Goal: Task Accomplishment & Management: Complete application form

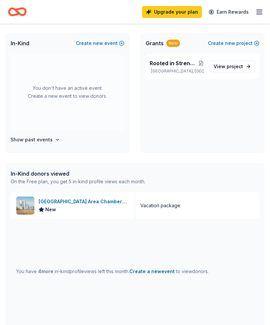
click at [44, 200] on div "[GEOGRAPHIC_DATA] Area Chamber of Commerce" at bounding box center [84, 202] width 91 height 8
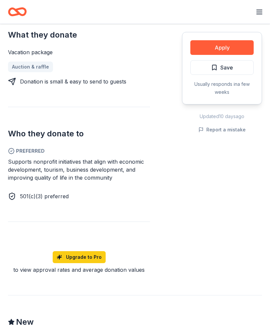
scroll to position [312, 0]
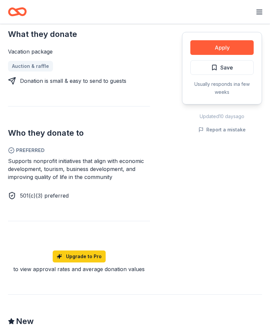
click at [12, 157] on div "Supports nonprofit initiatives that align with economic development, tourism, b…" at bounding box center [79, 169] width 142 height 24
click at [21, 158] on span "Supports nonprofit initiatives that align with economic development, tourism, b…" at bounding box center [76, 169] width 136 height 23
click at [67, 159] on span "Supports nonprofit initiatives that align with economic development, tourism, b…" at bounding box center [76, 169] width 136 height 23
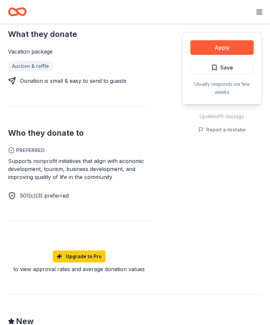
click at [80, 162] on span "Supports nonprofit initiatives that align with economic development, tourism, b…" at bounding box center [76, 169] width 136 height 23
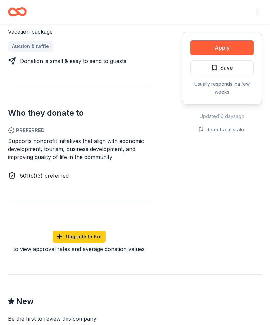
scroll to position [327, 0]
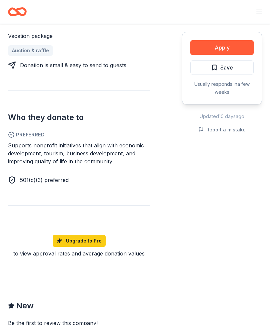
click at [19, 143] on span "Supports nonprofit initiatives that align with economic development, tourism, b…" at bounding box center [76, 153] width 136 height 23
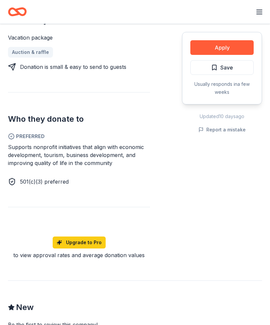
click at [23, 149] on span "Supports nonprofit initiatives that align with economic development, tourism, b…" at bounding box center [76, 155] width 136 height 23
click at [43, 153] on span "Supports nonprofit initiatives that align with economic development, tourism, b…" at bounding box center [76, 155] width 136 height 23
click at [43, 152] on span "Supports nonprofit initiatives that align with economic development, tourism, b…" at bounding box center [76, 155] width 136 height 23
click at [58, 149] on span "Supports nonprofit initiatives that align with economic development, tourism, b…" at bounding box center [76, 155] width 136 height 23
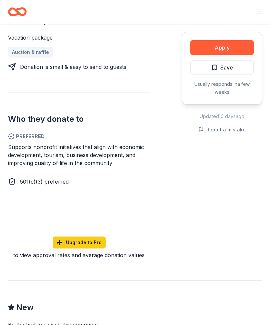
click at [59, 149] on span "Supports nonprofit initiatives that align with economic development, tourism, b…" at bounding box center [76, 155] width 136 height 23
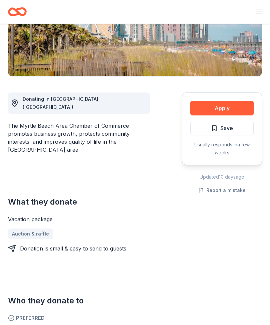
scroll to position [143, 0]
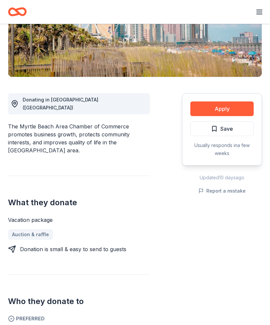
click at [18, 123] on div "The Myrtle Beach Area Chamber of Commerce promotes business growth, protects co…" at bounding box center [79, 139] width 142 height 32
click at [17, 123] on div "The Myrtle Beach Area Chamber of Commerce promotes business growth, protects co…" at bounding box center [79, 139] width 142 height 32
click at [45, 123] on div "The Myrtle Beach Area Chamber of Commerce promotes business growth, protects co…" at bounding box center [79, 139] width 142 height 32
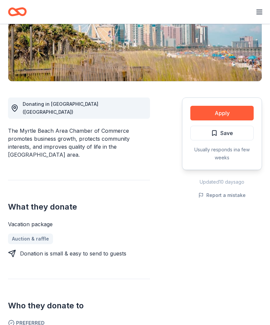
scroll to position [140, 0]
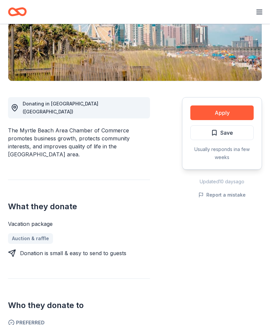
click at [33, 126] on div "The Myrtle Beach Area Chamber of Commerce promotes business growth, protects co…" at bounding box center [79, 142] width 142 height 32
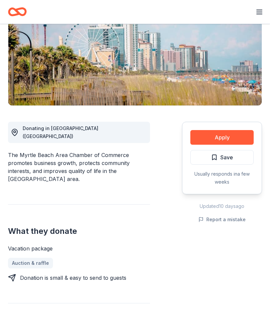
scroll to position [115, 0]
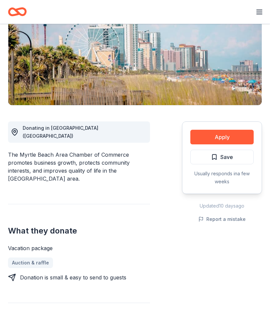
click at [229, 176] on div "Usually responds in a few weeks" at bounding box center [221, 178] width 63 height 16
click at [235, 132] on button "Apply" at bounding box center [221, 137] width 63 height 15
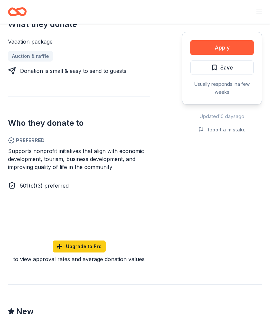
scroll to position [330, 0]
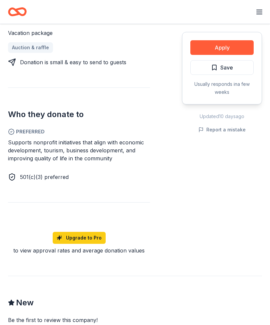
click at [46, 130] on div "Preferred Supports nonprofit initiatives that align with economic development, …" at bounding box center [79, 154] width 142 height 53
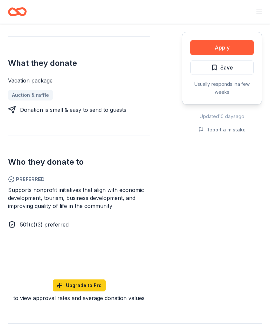
scroll to position [283, 0]
click at [235, 218] on div "Apply Save Usually responds in a few weeks Updated 10 days ago Report a mistake" at bounding box center [222, 120] width 80 height 364
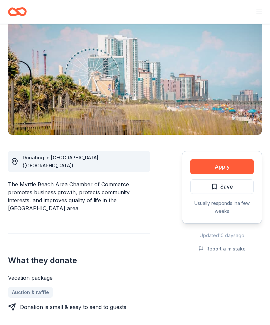
scroll to position [0, 0]
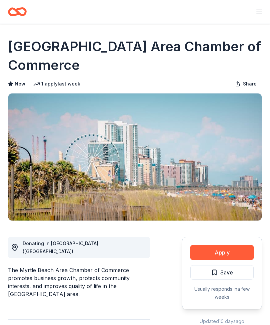
click at [230, 252] on button "Apply" at bounding box center [221, 252] width 63 height 15
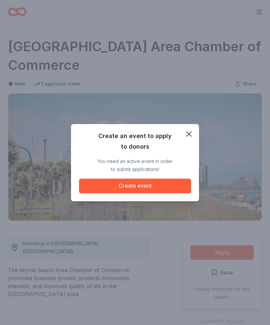
click at [108, 189] on button "Create event" at bounding box center [135, 186] width 112 height 15
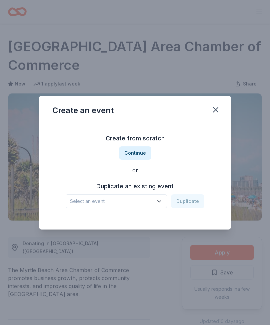
click at [74, 202] on span "Select an event" at bounding box center [111, 201] width 83 height 8
click at [127, 156] on button "Continue" at bounding box center [135, 152] width 32 height 13
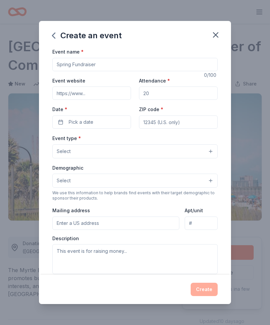
click at [59, 67] on input "Event name *" at bounding box center [134, 64] width 165 height 13
type input "S"
click at [66, 55] on label "Event name *" at bounding box center [67, 52] width 31 height 7
click at [66, 58] on input "Event name *" at bounding box center [134, 64] width 165 height 13
type input "Foyt Forward : Growing & Guarding Our Community"
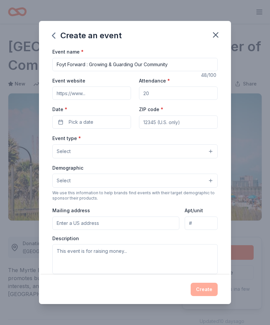
click at [91, 91] on input "Event website" at bounding box center [91, 93] width 79 height 13
type input "Www.fotyfamily.com"
click at [62, 128] on button "Pick a date" at bounding box center [91, 121] width 79 height 13
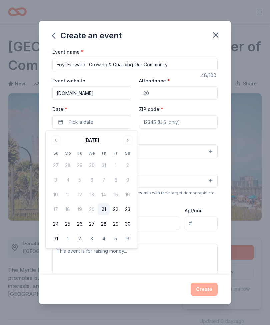
click at [124, 141] on button "Go to next month" at bounding box center [127, 140] width 9 height 9
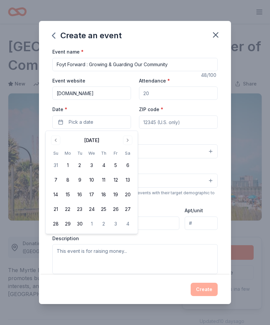
click at [124, 142] on button "Go to next month" at bounding box center [127, 140] width 9 height 9
click at [113, 223] on button "31" at bounding box center [115, 224] width 12 height 12
click at [128, 142] on button "Go to next month" at bounding box center [127, 140] width 9 height 9
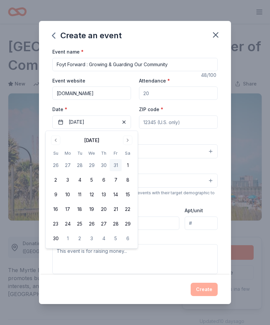
click at [55, 182] on button "2" at bounding box center [56, 180] width 12 height 12
click at [114, 165] on button "31" at bounding box center [115, 165] width 12 height 12
click at [147, 125] on input "ZIP code *" at bounding box center [178, 121] width 79 height 13
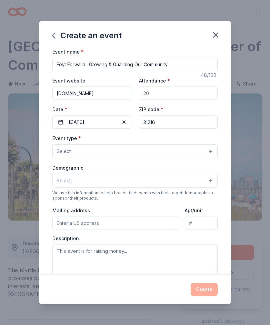
type input "31216"
click at [65, 155] on span "Select" at bounding box center [64, 151] width 14 height 8
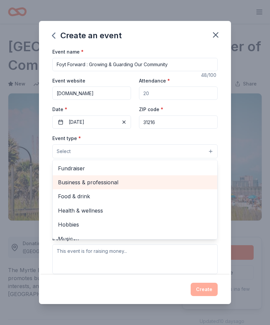
click at [59, 184] on span "Business & professional" at bounding box center [135, 182] width 154 height 9
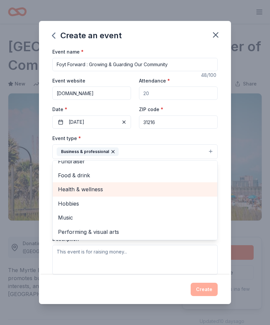
scroll to position [7, 0]
click at [66, 192] on span "Health & wellness" at bounding box center [135, 189] width 154 height 9
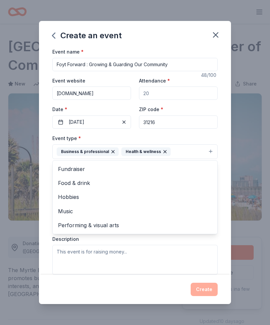
scroll to position [0, 0]
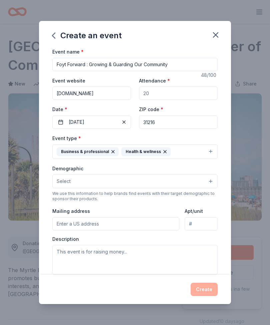
click at [57, 185] on span "Select" at bounding box center [64, 181] width 14 height 8
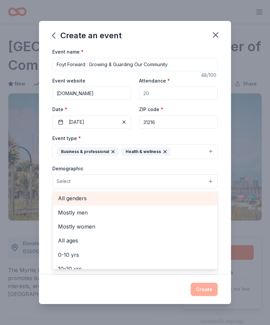
click at [58, 199] on div "All genders" at bounding box center [135, 198] width 164 height 14
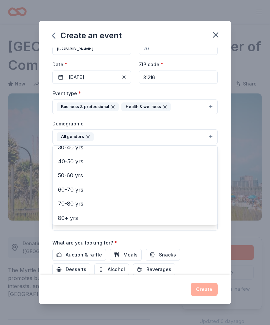
scroll to position [91, 0]
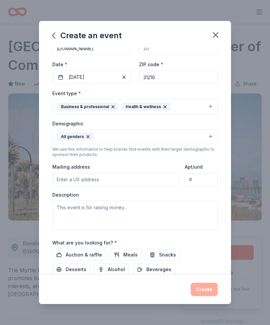
click at [100, 136] on button "All genders" at bounding box center [134, 136] width 165 height 15
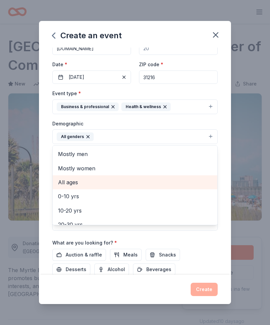
click at [62, 184] on span "All ages" at bounding box center [135, 182] width 154 height 9
click at [118, 138] on icon "button" at bounding box center [120, 136] width 5 height 5
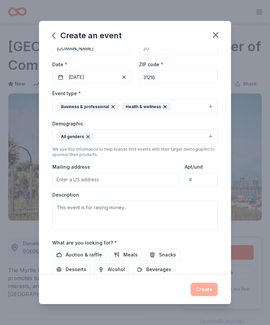
click at [99, 141] on button "All genders" at bounding box center [134, 136] width 165 height 15
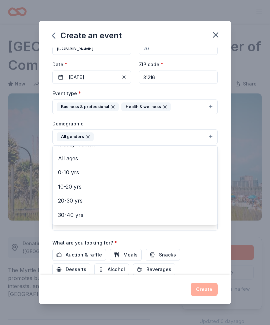
scroll to position [24, 0]
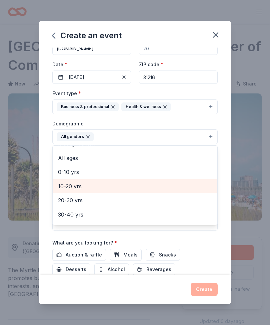
click at [61, 188] on span "10-20 yrs" at bounding box center [135, 186] width 154 height 9
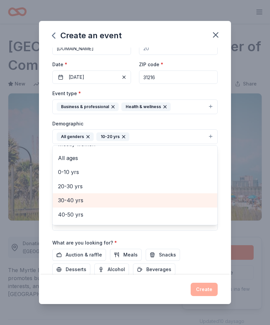
click at [59, 201] on span "30-40 yrs" at bounding box center [135, 200] width 154 height 9
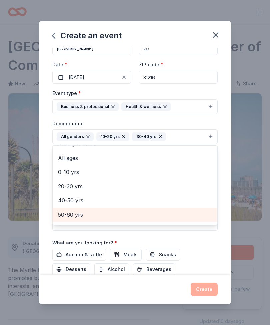
click at [60, 218] on span "50-60 yrs" at bounding box center [135, 214] width 154 height 9
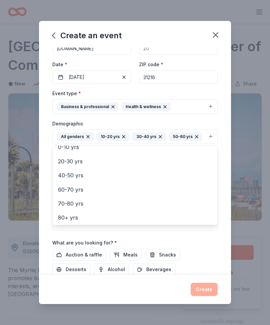
click at [62, 207] on span "70-80 yrs" at bounding box center [135, 203] width 154 height 9
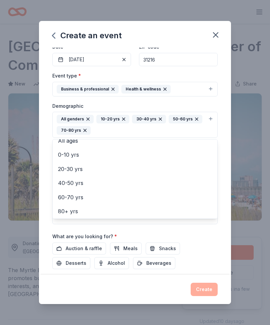
scroll to position [64, 0]
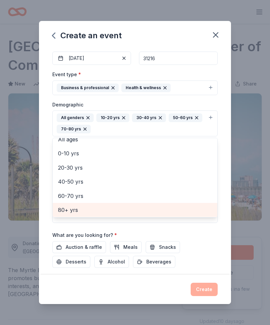
click at [64, 211] on span "80+ yrs" at bounding box center [135, 210] width 154 height 9
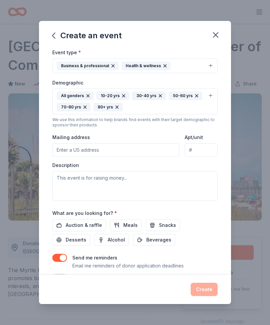
scroll to position [88, 0]
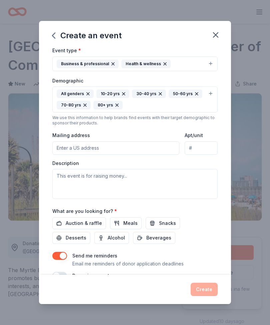
click at [60, 154] on input "Mailing address" at bounding box center [115, 147] width 127 height 13
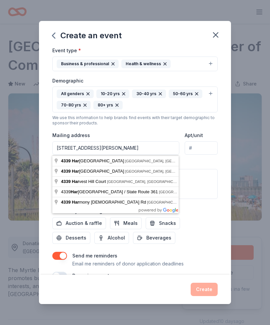
type input "4339 Hartley Bridge Road, Macon, GA, 31216"
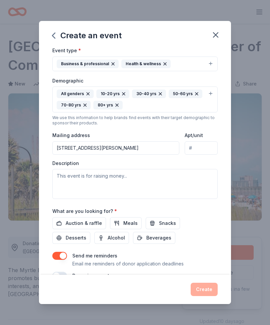
click at [205, 153] on input "Apt/unit" at bounding box center [200, 147] width 33 height 13
type input "124"
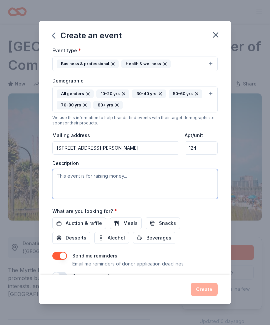
click at [62, 181] on textarea at bounding box center [134, 184] width 165 height 30
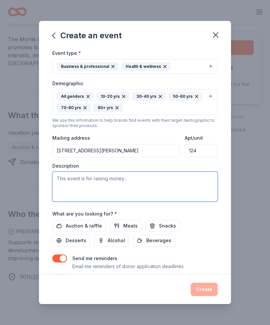
scroll to position [252, 0]
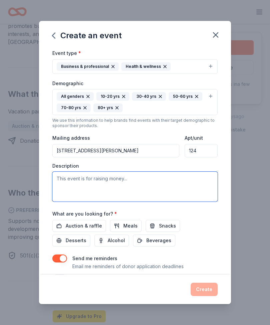
click at [57, 185] on textarea at bounding box center [134, 187] width 165 height 30
click at [64, 182] on textarea at bounding box center [134, 187] width 165 height 30
paste textarea "Foty Forward Inc. is a nonprofit in [GEOGRAPHIC_DATA], [GEOGRAPHIC_DATA] workin…"
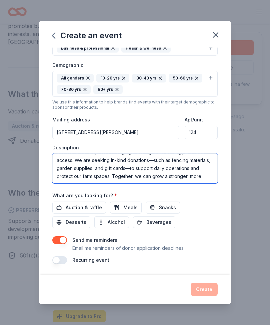
scroll to position [85, 0]
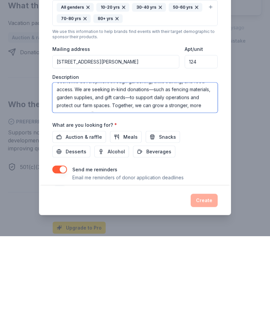
type textarea "Foty Forward Inc. is a nonprofit in [GEOGRAPHIC_DATA], [GEOGRAPHIC_DATA] workin…"
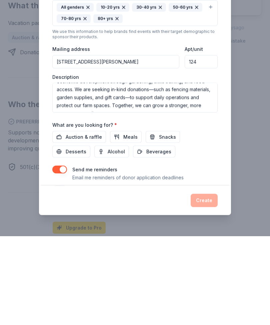
click at [75, 222] on span "Auction & raffle" at bounding box center [84, 226] width 36 height 8
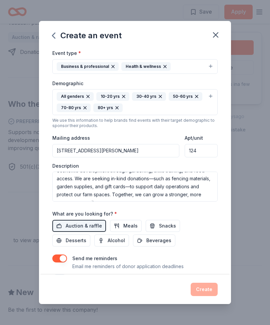
click at [123, 224] on span "Meals" at bounding box center [130, 226] width 14 height 8
click at [161, 227] on span "Snacks" at bounding box center [167, 226] width 17 height 8
click at [90, 235] on button "Desserts" at bounding box center [71, 241] width 38 height 12
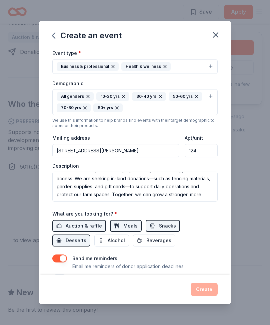
click at [146, 241] on span "Beverages" at bounding box center [158, 241] width 25 height 8
click at [63, 283] on button "button" at bounding box center [59, 279] width 15 height 8
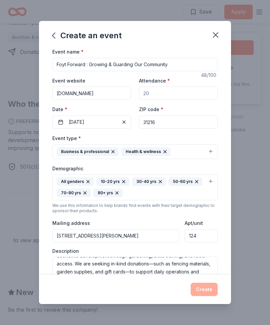
scroll to position [0, 0]
click at [74, 94] on input "Www.fotyfamily.com" at bounding box center [91, 93] width 79 height 13
click at [117, 95] on input "Www.fotyfamily.com" at bounding box center [91, 93] width 79 height 13
type input "Www.fotyfamily.com"
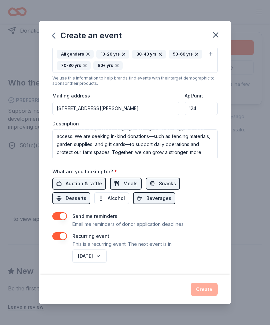
scroll to position [128, 0]
click at [202, 286] on div "Create" at bounding box center [134, 289] width 165 height 13
click at [200, 287] on div "Create" at bounding box center [134, 289] width 165 height 13
click at [200, 289] on div "Create" at bounding box center [134, 289] width 165 height 13
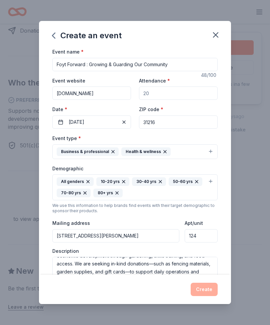
scroll to position [0, 0]
click at [153, 99] on input "Attendance *" at bounding box center [178, 93] width 79 height 13
type input "50"
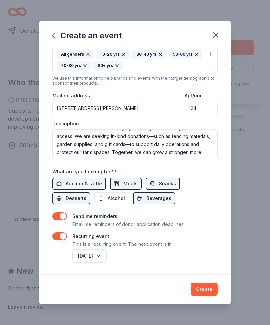
scroll to position [128, 0]
click at [180, 210] on div "Event name * Foyt Forward : Growing & Guarding Our Community 48 /100 Event webs…" at bounding box center [134, 92] width 165 height 344
click at [201, 286] on button "Create" at bounding box center [203, 289] width 27 height 13
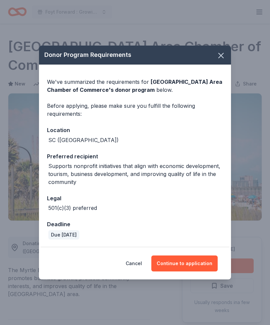
click at [171, 261] on button "Continue to application" at bounding box center [184, 264] width 66 height 16
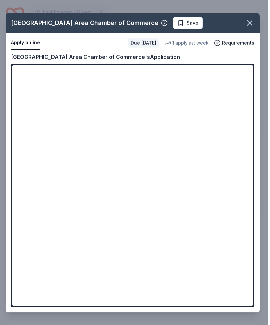
scroll to position [125, 0]
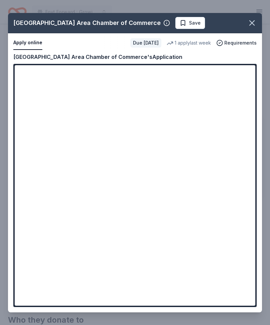
click at [25, 50] on button "Apply online" at bounding box center [27, 43] width 29 height 14
click at [22, 50] on button "Apply online" at bounding box center [27, 43] width 29 height 14
click at [18, 50] on button "Apply online" at bounding box center [27, 43] width 29 height 14
click at [27, 50] on button "Apply online" at bounding box center [27, 43] width 29 height 14
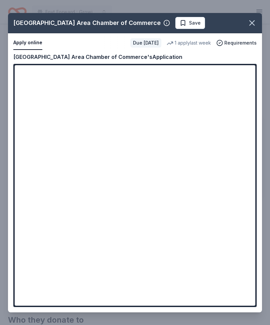
click at [27, 50] on button "Apply online" at bounding box center [27, 43] width 29 height 14
click at [33, 50] on button "Apply online" at bounding box center [27, 43] width 29 height 14
click at [40, 50] on button "Apply online" at bounding box center [27, 43] width 29 height 14
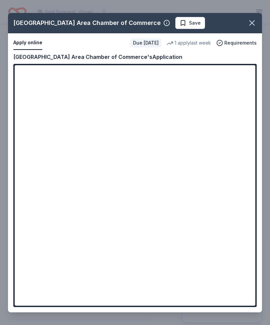
click at [28, 44] on button "Apply online" at bounding box center [27, 43] width 29 height 14
click at [27, 49] on button "Apply online" at bounding box center [27, 43] width 29 height 14
click at [242, 23] on div "Myrtle Beach Area Chamber of Commerce Save" at bounding box center [135, 23] width 254 height 20
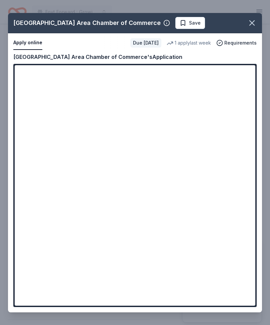
click at [250, 24] on icon "button" at bounding box center [251, 23] width 5 height 5
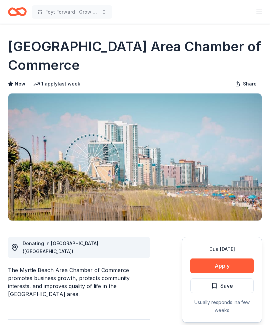
click at [207, 262] on button "Apply" at bounding box center [221, 266] width 63 height 15
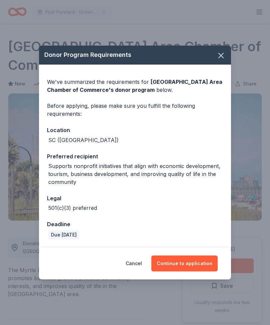
click at [179, 263] on button "Continue to application" at bounding box center [184, 264] width 66 height 16
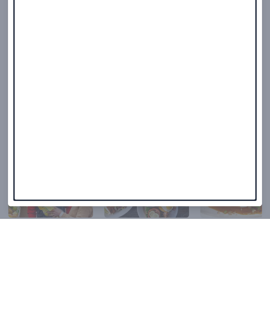
scroll to position [581, 0]
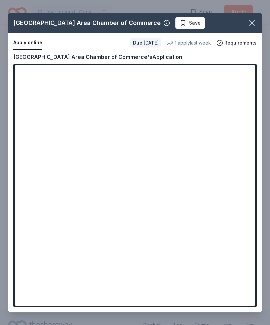
click at [248, 24] on icon "button" at bounding box center [251, 22] width 9 height 9
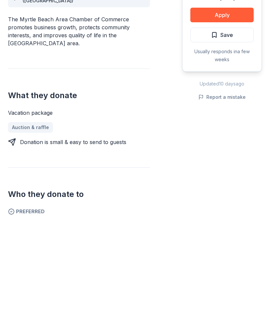
scroll to position [148, 0]
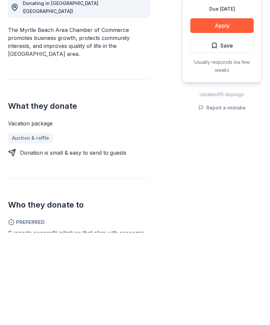
click at [233, 239] on div "Due in 41 days Apply Save Usually responds in a few weeks Updated 10 days ago R…" at bounding box center [222, 255] width 80 height 364
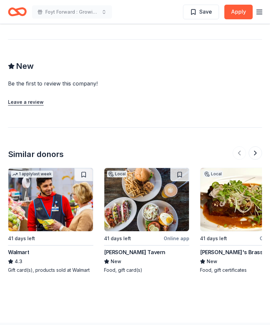
scroll to position [0, 0]
click at [35, 201] on img at bounding box center [50, 199] width 85 height 63
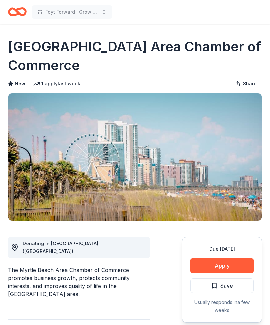
click at [258, 10] on line "button" at bounding box center [258, 10] width 5 height 0
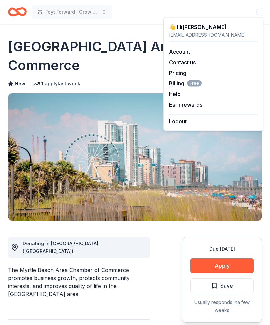
click at [92, 81] on div "New 1 apply last week Share" at bounding box center [135, 83] width 254 height 13
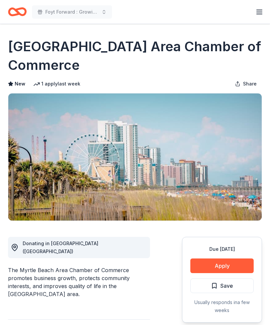
click at [258, 14] on line "button" at bounding box center [258, 14] width 5 height 0
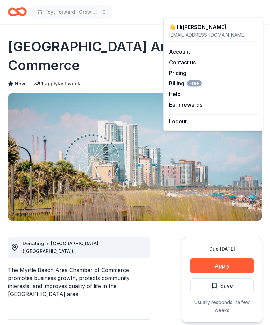
click at [177, 53] on link "Account" at bounding box center [179, 51] width 21 height 7
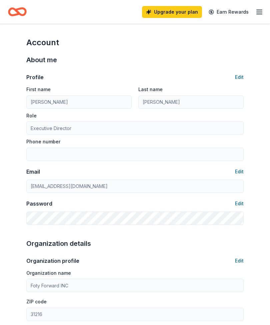
click at [19, 5] on icon "Home" at bounding box center [17, 12] width 19 height 16
click at [17, 11] on icon "Home" at bounding box center [20, 11] width 10 height 7
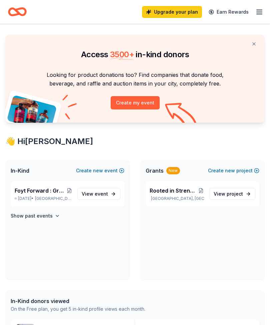
click at [20, 13] on icon "Home" at bounding box center [20, 11] width 10 height 7
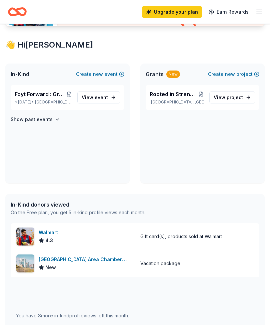
scroll to position [97, 0]
click at [49, 232] on div "Walmart" at bounding box center [50, 233] width 22 height 8
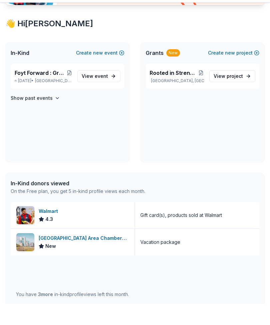
click at [168, 1] on div "Upgrade your plan Earn Rewards" at bounding box center [135, 12] width 270 height 24
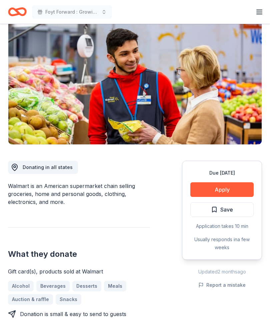
scroll to position [56, 0]
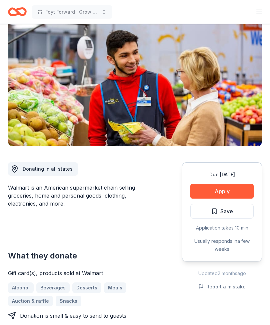
click at [210, 193] on button "Apply" at bounding box center [221, 191] width 63 height 15
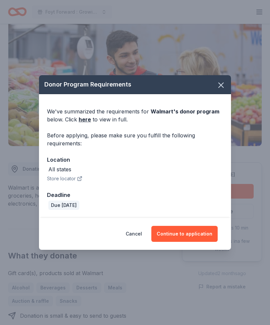
click at [175, 235] on button "Continue to application" at bounding box center [184, 234] width 66 height 16
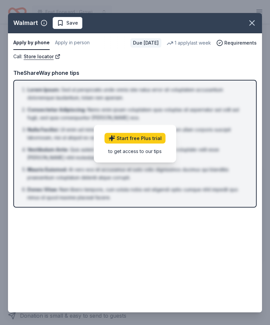
click at [114, 179] on li "Mauris Euismod : At vero eos et accusamus et iusto odio dignissimos ducimus qui…" at bounding box center [136, 174] width 219 height 16
click at [111, 150] on div "to get access to our tips" at bounding box center [134, 150] width 61 height 7
click at [118, 136] on link "Start free Plus trial" at bounding box center [134, 138] width 61 height 11
click at [248, 25] on icon "button" at bounding box center [251, 22] width 9 height 9
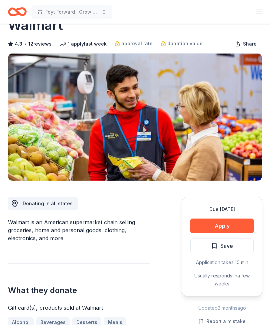
scroll to position [0, 0]
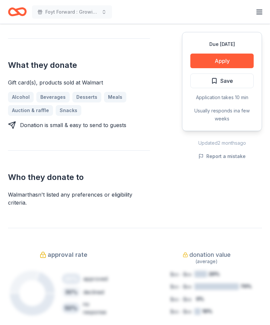
scroll to position [319, 0]
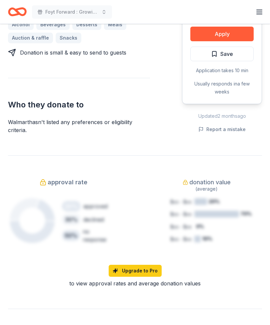
click at [117, 272] on link "Upgrade to Pro" at bounding box center [134, 271] width 53 height 12
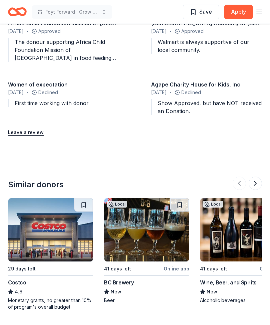
scroll to position [0, 0]
click at [30, 256] on img at bounding box center [50, 229] width 85 height 63
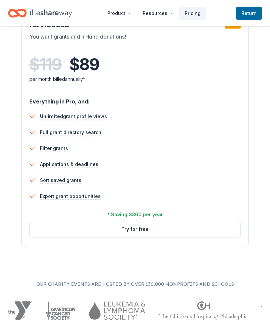
scroll to position [913, 0]
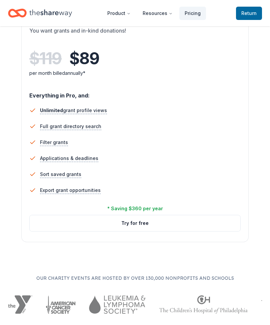
click at [109, 226] on button "Try for free" at bounding box center [135, 223] width 210 height 16
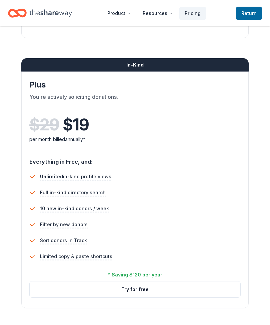
scroll to position [306, 0]
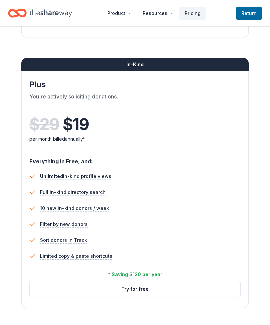
click at [40, 259] on span "Limited copy & paste shortcuts" at bounding box center [76, 256] width 72 height 8
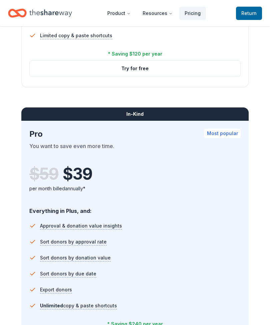
scroll to position [511, 0]
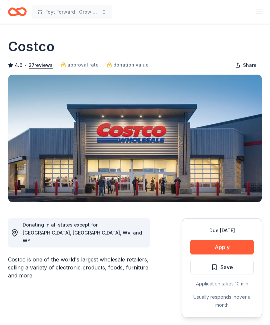
click at [208, 248] on button "Apply" at bounding box center [221, 247] width 63 height 15
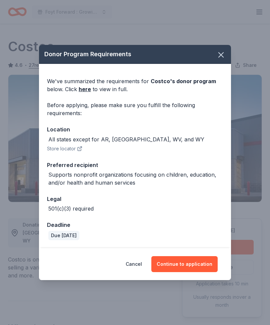
click at [177, 264] on button "Continue to application" at bounding box center [184, 264] width 66 height 16
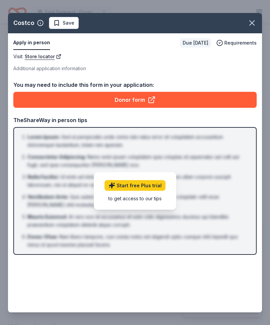
click at [119, 189] on link "Start free Plus trial" at bounding box center [134, 185] width 61 height 11
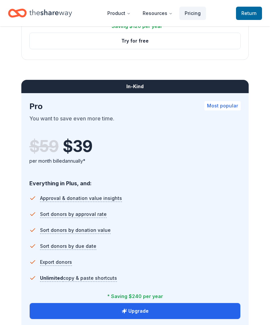
scroll to position [557, 0]
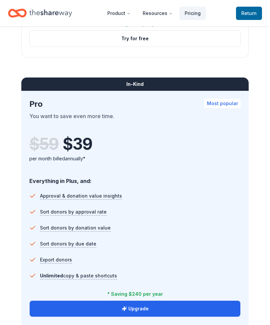
click at [87, 312] on button "Upgrade" at bounding box center [135, 309] width 210 height 16
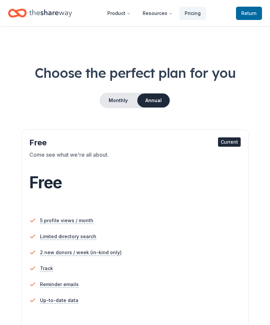
click at [128, 97] on button "Monthly" at bounding box center [118, 101] width 36 height 14
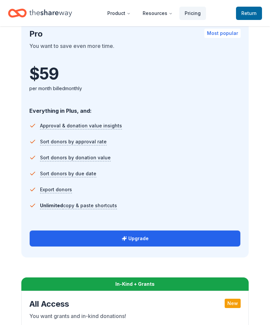
scroll to position [627, 0]
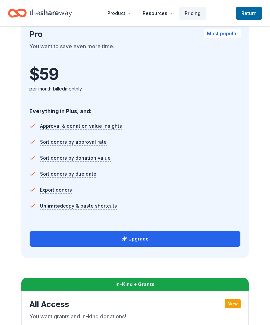
click at [69, 240] on button "Upgrade" at bounding box center [135, 239] width 210 height 16
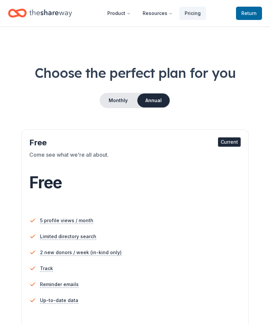
click at [115, 107] on button "Monthly" at bounding box center [118, 101] width 36 height 14
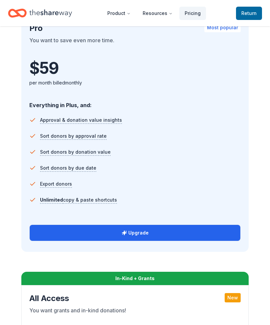
scroll to position [638, 0]
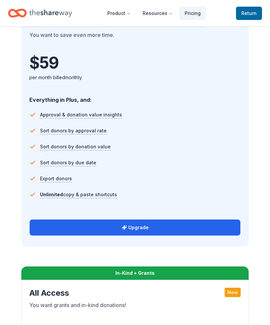
click at [101, 229] on button "Upgrade" at bounding box center [135, 228] width 210 height 16
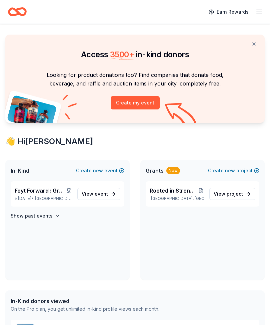
click at [131, 102] on button "Create my event" at bounding box center [134, 102] width 49 height 13
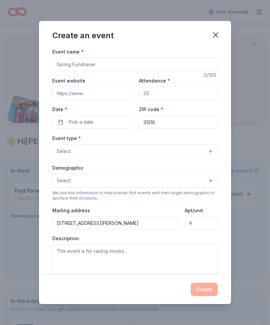
click at [68, 66] on input "Event name *" at bounding box center [134, 64] width 165 height 13
type input "B"
type input "Growing our Community"
click at [64, 98] on input "Event website" at bounding box center [91, 93] width 79 height 13
type input "Www.fotyfamily.com"
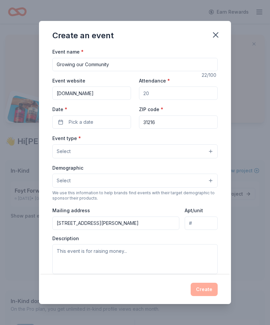
click at [149, 95] on input "Attendance *" at bounding box center [178, 93] width 79 height 13
type input "100"
click at [70, 123] on span "Pick a date" at bounding box center [81, 122] width 25 height 8
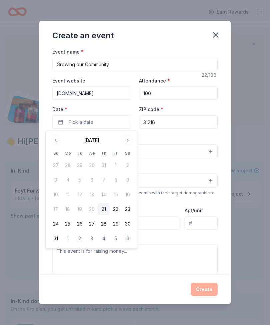
click at [127, 138] on button "Go to next month" at bounding box center [127, 140] width 9 height 9
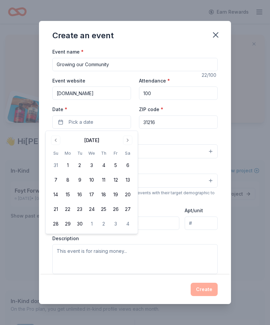
click at [90, 222] on button "1" at bounding box center [92, 224] width 12 height 12
click at [149, 140] on div "Event type * Select" at bounding box center [134, 146] width 165 height 24
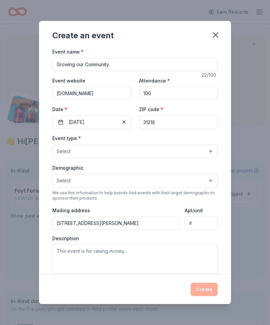
click at [86, 125] on button "10/01/2025" at bounding box center [91, 121] width 79 height 13
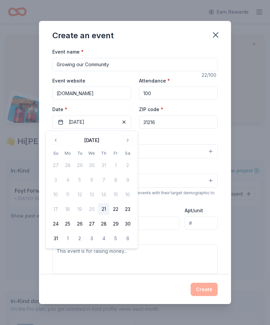
click at [128, 142] on button "Go to next month" at bounding box center [127, 140] width 9 height 9
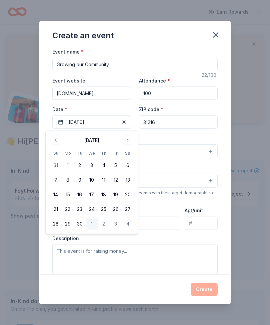
click at [126, 136] on button "Go to next month" at bounding box center [127, 140] width 9 height 9
click at [129, 139] on button "Go to next month" at bounding box center [127, 140] width 9 height 9
click at [52, 241] on button "30" at bounding box center [56, 239] width 12 height 12
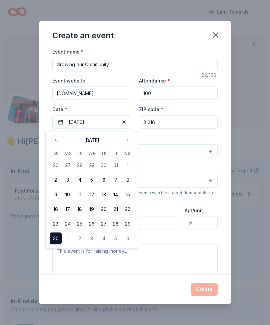
click at [152, 139] on div "Event type * Select" at bounding box center [134, 146] width 165 height 24
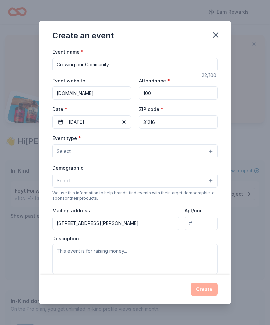
click at [64, 158] on button "Select" at bounding box center [134, 151] width 165 height 14
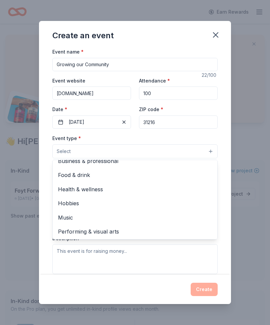
scroll to position [21, 0]
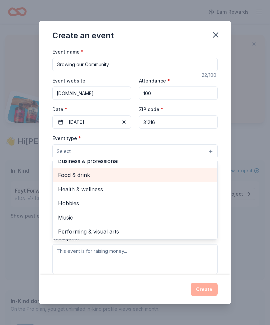
click at [60, 174] on span "Food & drink" at bounding box center [135, 175] width 154 height 9
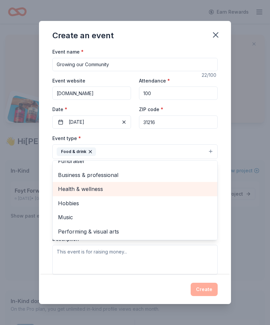
scroll to position [7, 0]
click at [66, 191] on span "Health & wellness" at bounding box center [135, 189] width 154 height 9
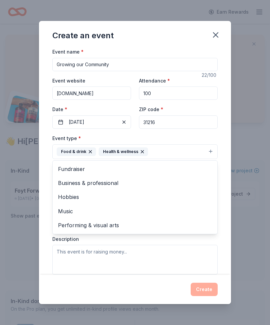
scroll to position [0, 0]
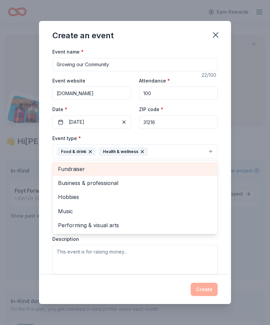
click at [69, 174] on div "Fundraiser" at bounding box center [135, 169] width 164 height 14
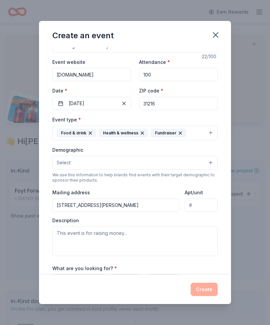
scroll to position [22, 0]
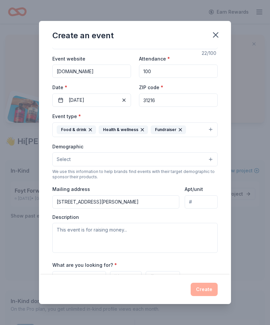
click at [63, 165] on button "Select" at bounding box center [134, 159] width 165 height 14
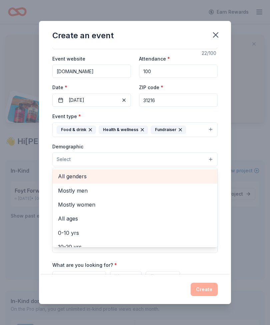
click at [63, 178] on span "All genders" at bounding box center [135, 176] width 154 height 9
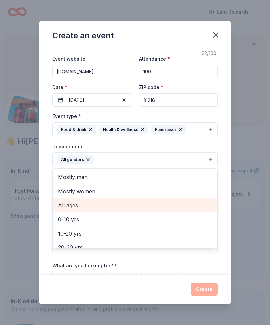
click at [64, 208] on span "All ages" at bounding box center [135, 205] width 154 height 9
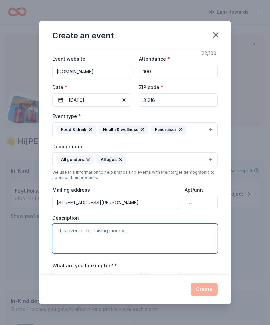
click at [66, 237] on textarea at bounding box center [134, 239] width 165 height 30
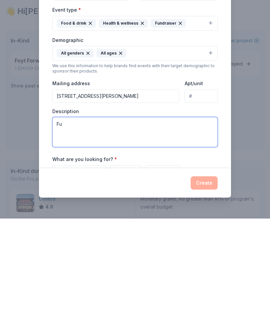
type textarea "F"
type textarea "W"
type textarea "F"
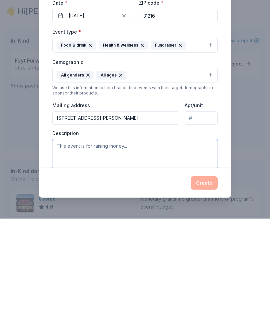
scroll to position [42, 0]
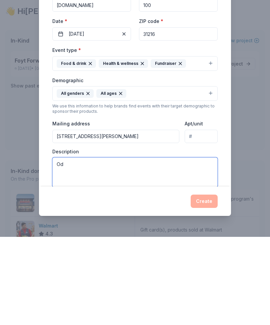
type textarea "O"
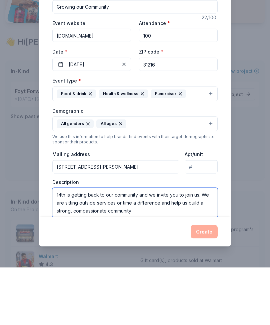
click at [66, 246] on textarea "14th is getting back to our community and we invite you to join us. We are sitt…" at bounding box center [134, 261] width 165 height 30
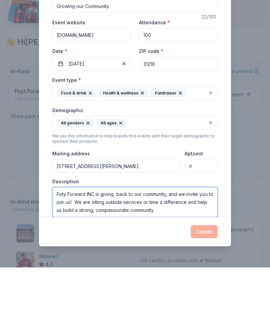
click at [111, 245] on textarea "Foty Forward INC is giving back to our community, and we invite you to join us!…" at bounding box center [134, 260] width 165 height 30
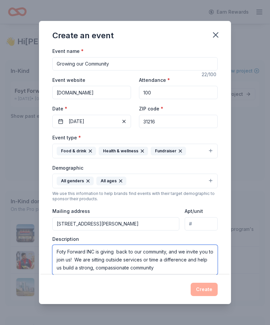
click at [164, 269] on textarea "Foty Forward INC is giving back to our community, and we invite you to join us!…" at bounding box center [134, 260] width 165 height 30
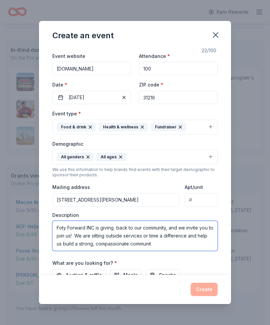
scroll to position [25, 0]
click at [88, 232] on textarea "Foty Forward INC is giving back to our community, and we invite you to join us!…" at bounding box center [134, 236] width 165 height 30
click at [88, 231] on textarea "Foty Forward INC is giving back to our community, and we invite you to join us!…" at bounding box center [134, 236] width 165 height 30
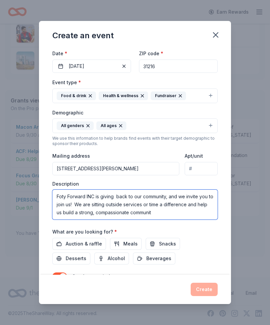
scroll to position [87, 0]
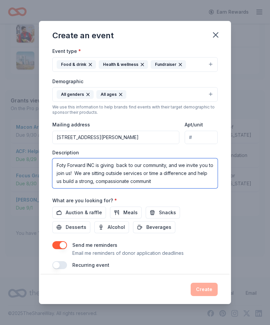
click at [63, 168] on textarea "Foty Forward INC is giving back to our community, and we invite you to join us!…" at bounding box center [134, 173] width 165 height 30
paste textarea "nc. is giving back to our communities, and we invite you to join us! We are see…"
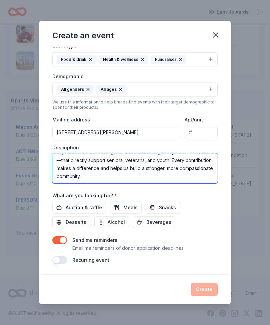
scroll to position [93, 0]
click at [86, 178] on textarea "Foty Forward Inc. is giving back to our communities, and we invite you to join …" at bounding box center [134, 168] width 165 height 30
click at [95, 174] on textarea "Foty Forward Inc. is giving back to our communities, and we invite you to join …" at bounding box center [134, 168] width 165 height 30
click at [99, 174] on textarea "Foty Forward Inc. is giving back to our communities, and we invite you to join …" at bounding box center [134, 168] width 165 height 30
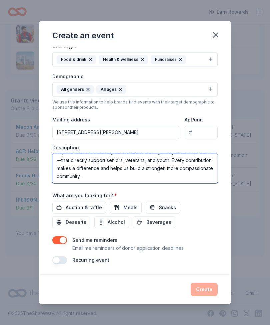
click at [112, 178] on textarea "Foty Forward Inc. is giving back to our communities, and we invite you to join …" at bounding box center [134, 168] width 165 height 30
click at [128, 177] on textarea "Foty Forward Inc. is giving back to our communities, and we invite you to join …" at bounding box center [134, 168] width 165 height 30
click at [91, 165] on textarea "Foty Forward Inc. is giving back to our communities, and we invite you to join …" at bounding box center [134, 168] width 165 height 30
click at [92, 165] on textarea "Foty Forward Inc. is giving back to our communities, and we invite you to join …" at bounding box center [134, 168] width 165 height 30
click at [91, 170] on textarea "Foty Forward Inc. is giving back to our communities, and we invite you to join …" at bounding box center [134, 168] width 165 height 30
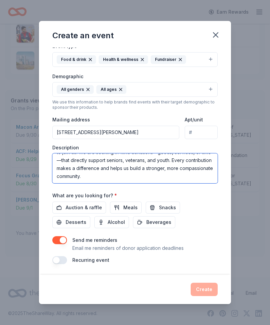
scroll to position [16, 0]
click at [147, 180] on textarea "Foty Forward Inc. is giving back to our communities, and we invite you to join …" at bounding box center [134, 168] width 165 height 30
click at [147, 179] on textarea "Foty Forward Inc. is giving back to our communities, and we invite you to join …" at bounding box center [134, 168] width 165 height 30
click at [168, 170] on textarea "Foty Forward Inc. is giving back to our communities, and we invite you to join …" at bounding box center [134, 168] width 165 height 30
click at [157, 172] on textarea "Foty Forward Inc. is giving back to our communities, and we invite you to join …" at bounding box center [134, 168] width 165 height 30
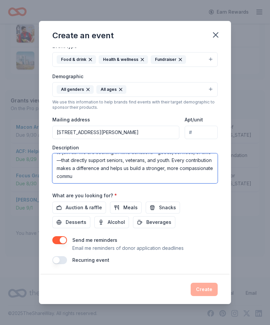
click at [157, 172] on textarea "Foty Forward Inc. is giving back to our communities, and we invite you to join …" at bounding box center [134, 168] width 165 height 30
click at [158, 172] on textarea "Foty Forward Inc. is giving back to our communities, and we invite you to join …" at bounding box center [134, 168] width 165 height 30
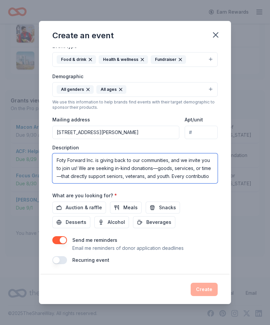
scroll to position [0, 0]
type textarea "Foty Forward Inc. is giving back to our communities, and we invite you to join …"
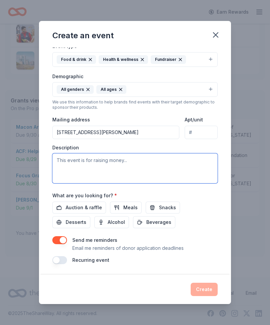
paste textarea "Foty Forward Inc. is giving back to our communities, and we invite you to join …"
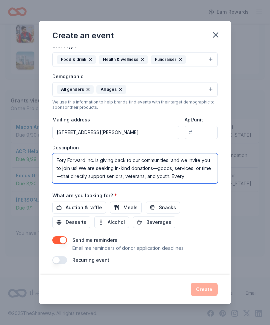
scroll to position [0, 0]
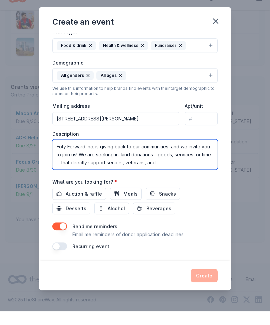
paste textarea "youth. Every contribution makes a difference and helps us build a stronger, mor…"
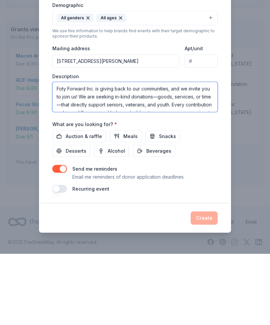
type textarea "Foty Forward Inc. is giving back to our communities, and we invite you to join …"
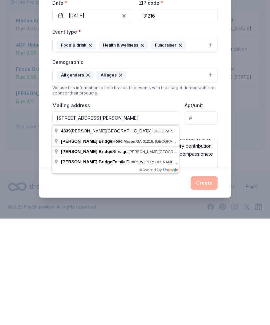
type input "4339 HARTLEY BRIDGE Macon, GA, 31216-5641"
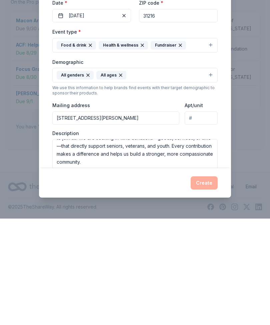
type input "Q"
type input "124"
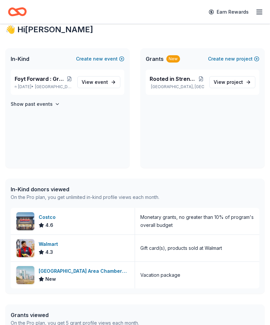
scroll to position [111, 0]
click at [31, 223] on img at bounding box center [25, 222] width 18 height 18
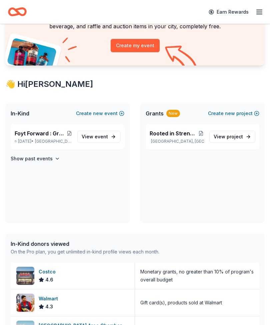
scroll to position [0, 0]
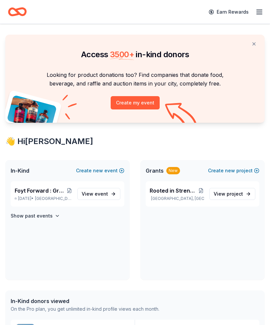
click at [42, 195] on div "Foyt Forward : Growing & Guarding Our Community [DATE] • [GEOGRAPHIC_DATA], [GE…" at bounding box center [43, 194] width 57 height 15
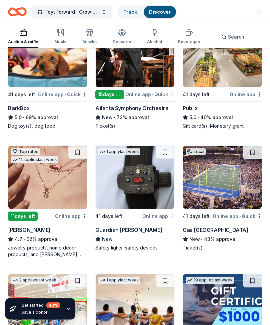
scroll to position [237, 0]
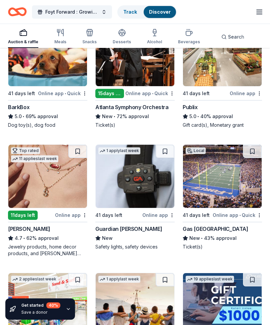
click at [30, 192] on img at bounding box center [47, 176] width 79 height 63
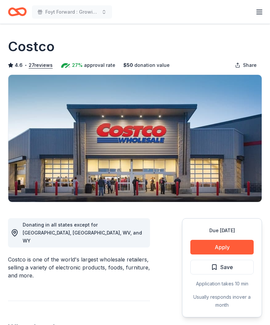
click at [233, 245] on button "Apply" at bounding box center [221, 247] width 63 height 15
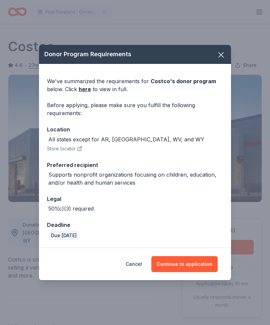
click at [199, 264] on button "Continue to application" at bounding box center [184, 264] width 66 height 16
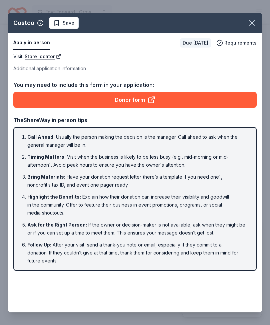
click at [211, 156] on li "Timing Matters : Visit when the business is likely to be less busy (e.g., mid-m…" at bounding box center [136, 161] width 219 height 16
click at [151, 199] on li "Highlight the Benefits : Explain how their donation can increase their visibili…" at bounding box center [136, 205] width 219 height 24
click at [168, 100] on link "Donor form" at bounding box center [134, 100] width 243 height 16
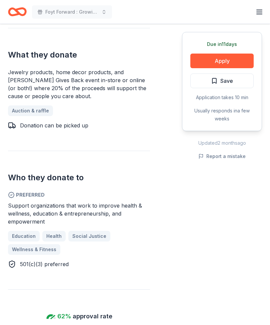
scroll to position [320, 0]
click at [235, 59] on button "Apply" at bounding box center [221, 61] width 63 height 15
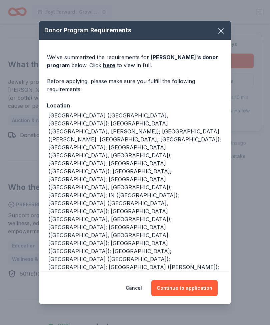
click at [198, 296] on button "Continue to application" at bounding box center [184, 288] width 66 height 16
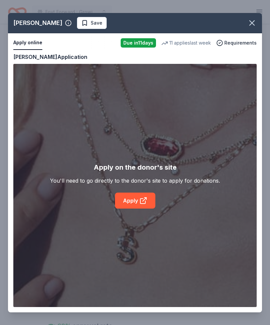
click at [141, 204] on icon at bounding box center [142, 201] width 5 height 5
